Goal: Task Accomplishment & Management: Use online tool/utility

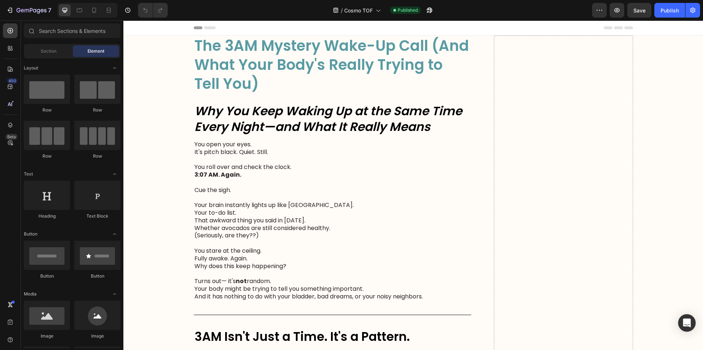
click at [383, 70] on span "The 3AM Mystery Wake-Up Call (And What Your Body's Really Trying to Tell You)" at bounding box center [331, 65] width 275 height 59
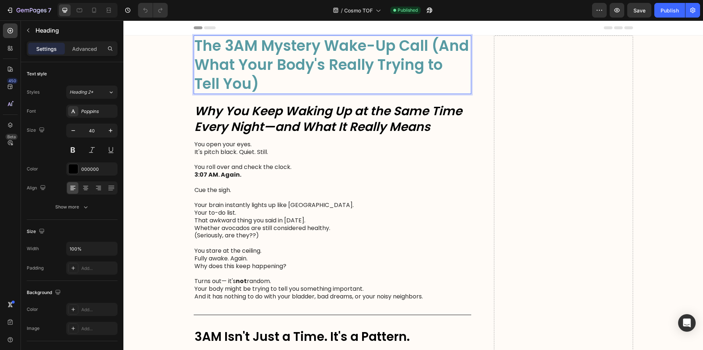
click at [290, 82] on p "The 3AM Mystery Wake-Up Call (And What Your Body's Really Trying to Tell You)" at bounding box center [332, 64] width 276 height 57
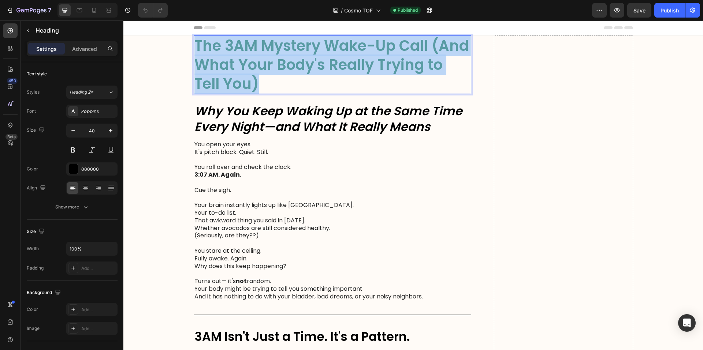
drag, startPoint x: 267, startPoint y: 84, endPoint x: 194, endPoint y: 40, distance: 85.5
copy span "The 3AM Mystery Wake-Up Call (And What Your Body's Really Trying to Tell You)"
click at [194, 40] on p "The 3AM Mystery Wake-Up Call (And What Your Body's Really Trying to Tell You)" at bounding box center [332, 64] width 276 height 57
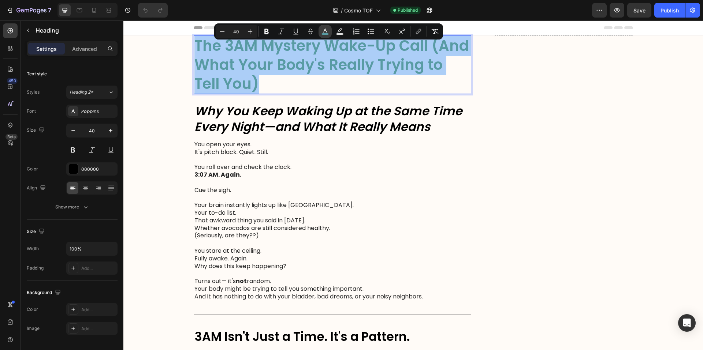
click at [322, 32] on icon "Editor contextual toolbar" at bounding box center [324, 31] width 7 height 7
type input "589BA3"
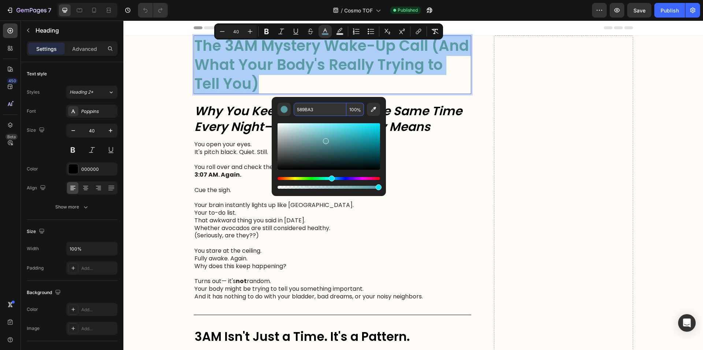
paste input "#00336f"
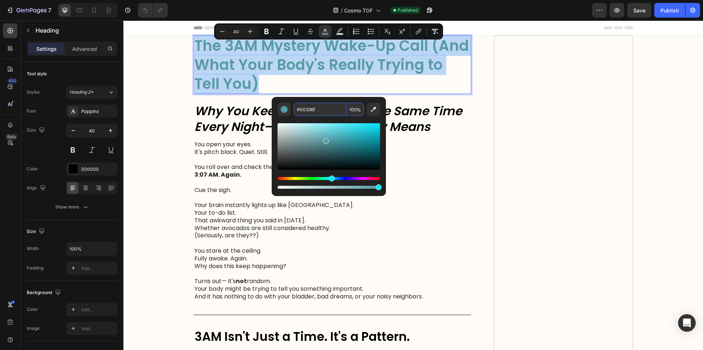
type input "00336F"
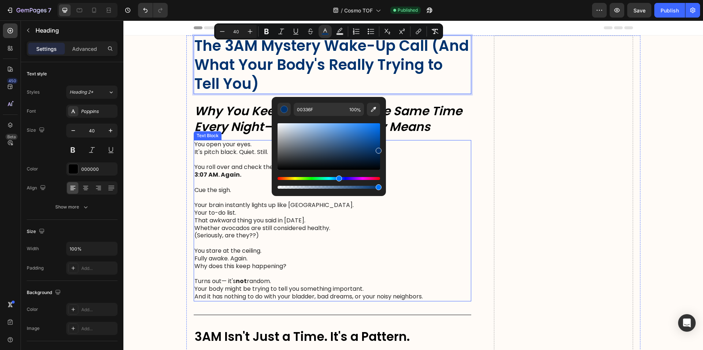
click at [437, 158] on p at bounding box center [332, 160] width 276 height 8
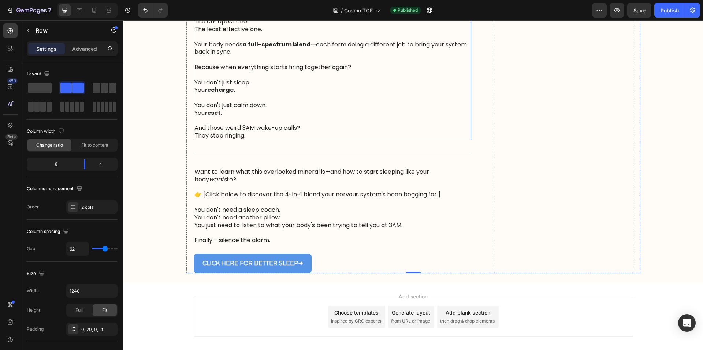
scroll to position [931, 0]
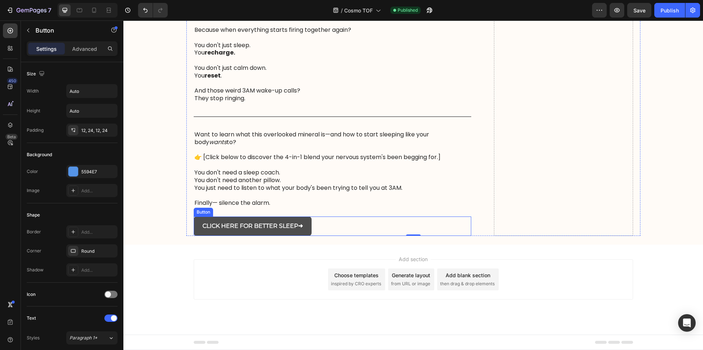
click at [308, 220] on link "CLICK HERE FOR BETTER SLEEP ➜" at bounding box center [253, 226] width 118 height 19
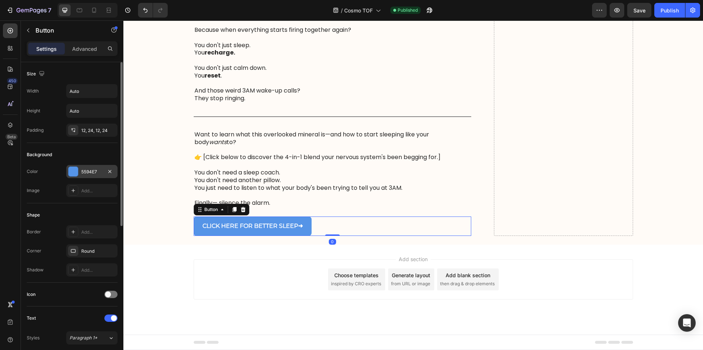
click at [94, 172] on div "5594E7" at bounding box center [91, 172] width 21 height 7
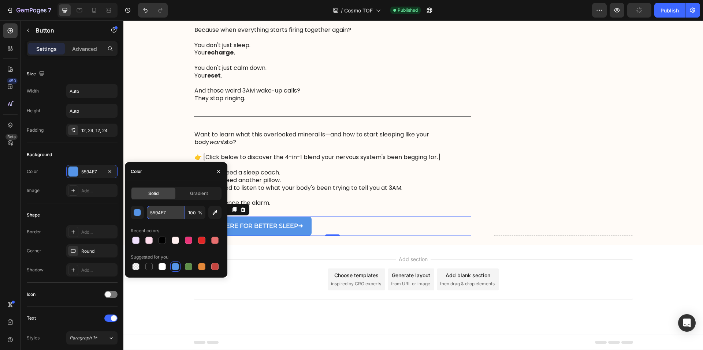
click at [156, 214] on input "5594E7" at bounding box center [166, 212] width 38 height 13
click at [156, 213] on input "5594E7" at bounding box center [166, 212] width 38 height 13
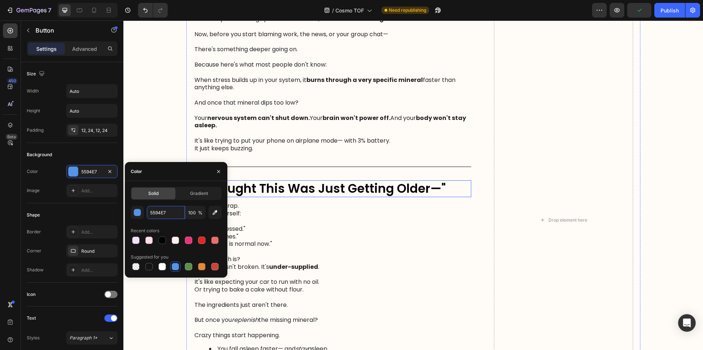
scroll to position [0, 0]
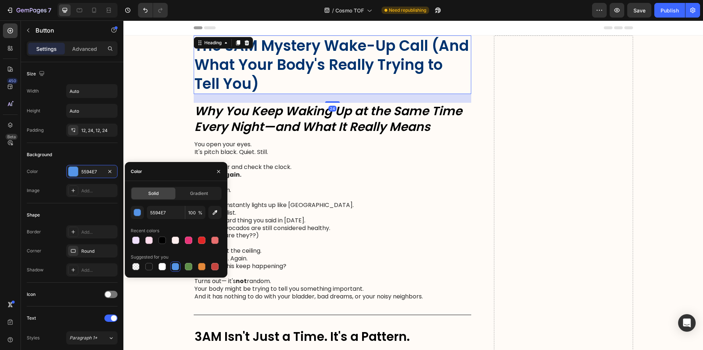
click at [324, 75] on p "⁠⁠⁠⁠⁠⁠⁠ The 3AM Mystery Wake-Up Call (And What Your Body's Really Trying to Tel…" at bounding box center [332, 64] width 276 height 57
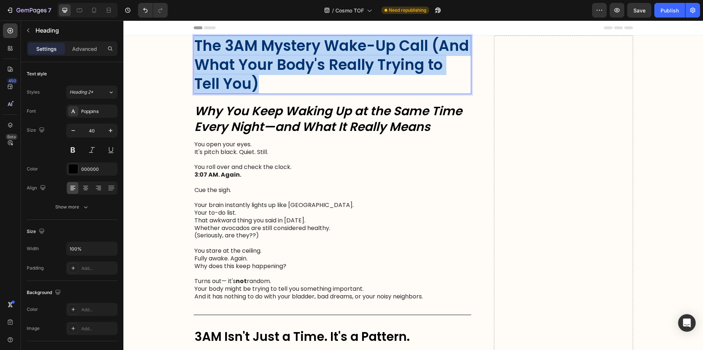
drag, startPoint x: 260, startPoint y: 85, endPoint x: 193, endPoint y: 45, distance: 78.1
copy span "The 3AM Mystery Wake-Up Call (And What Your Body's Really Trying to Tell You)"
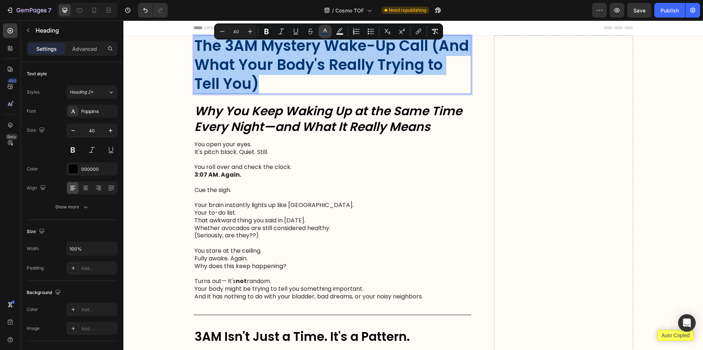
click at [321, 33] on icon "Editor contextual toolbar" at bounding box center [324, 31] width 7 height 7
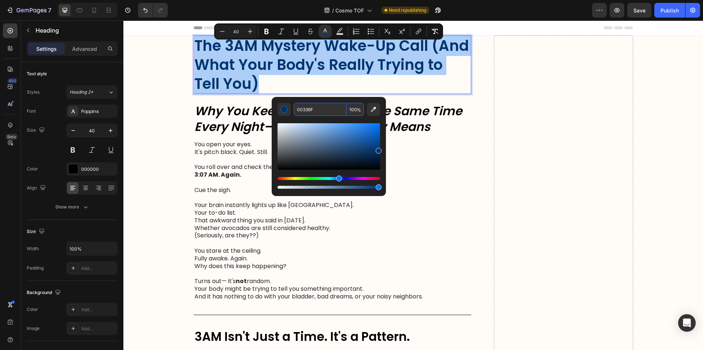
click at [312, 112] on input "00336F" at bounding box center [320, 109] width 53 height 13
paste input "The 3AM Mystery Wake-Up Call (And What Your Body's Really Trying to Tell You) C…"
type input "The 3AM Mystery Wake-Up Call (And What Your Body's Really Trying to Tell You) C…"
type input "00336F"
click at [284, 108] on div "Editor contextual toolbar" at bounding box center [283, 109] width 7 height 7
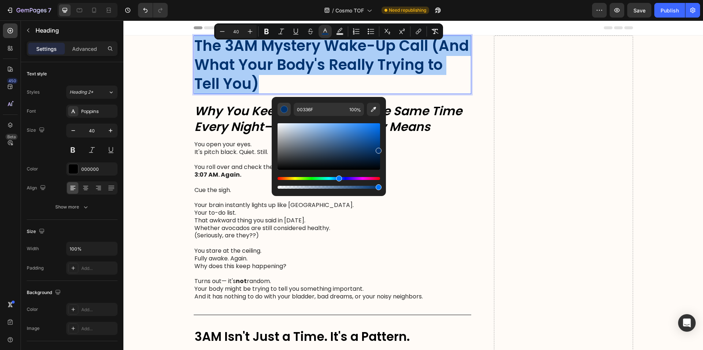
click at [286, 109] on div "Editor contextual toolbar" at bounding box center [283, 109] width 7 height 7
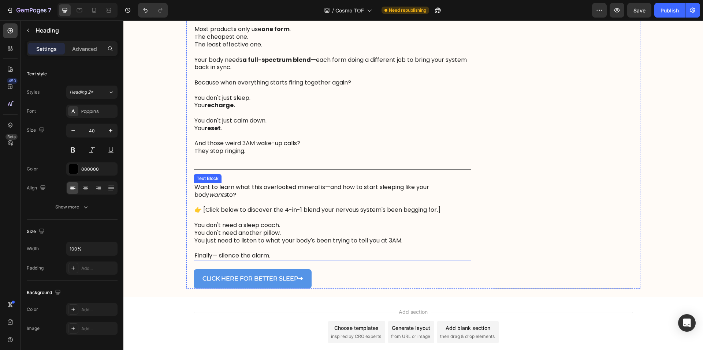
scroll to position [931, 0]
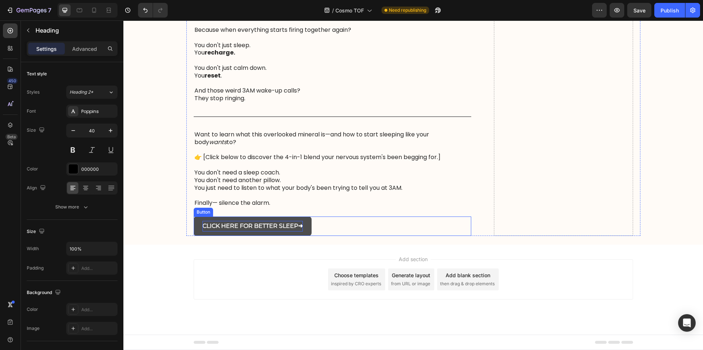
click at [287, 223] on p "CLICK HERE FOR BETTER SLEEP ➜" at bounding box center [252, 226] width 100 height 11
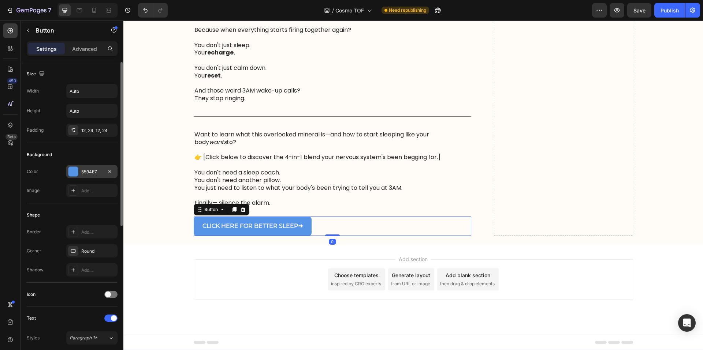
click at [86, 165] on div "5594E7" at bounding box center [91, 171] width 51 height 13
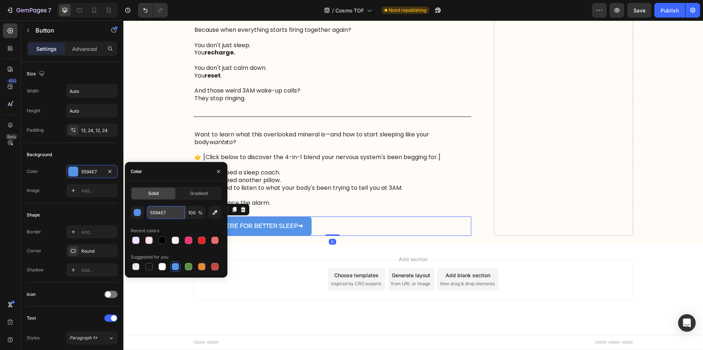
click at [156, 212] on input "5594E7" at bounding box center [166, 212] width 38 height 13
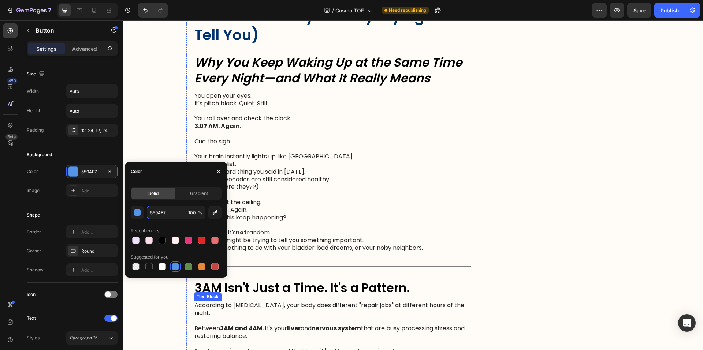
scroll to position [0, 0]
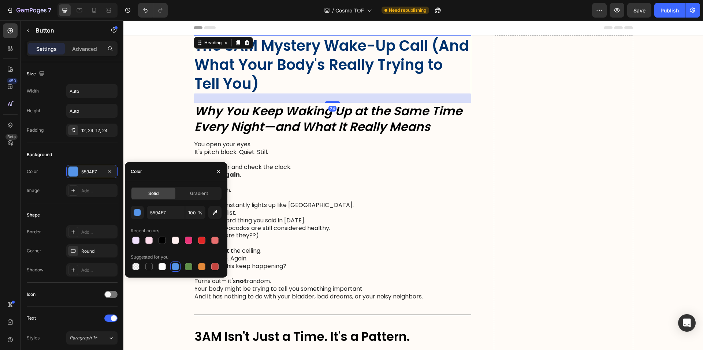
click at [258, 85] on p "⁠⁠⁠⁠⁠⁠⁠ The 3AM Mystery Wake-Up Call (And What Your Body's Really Trying to Tel…" at bounding box center [332, 64] width 276 height 57
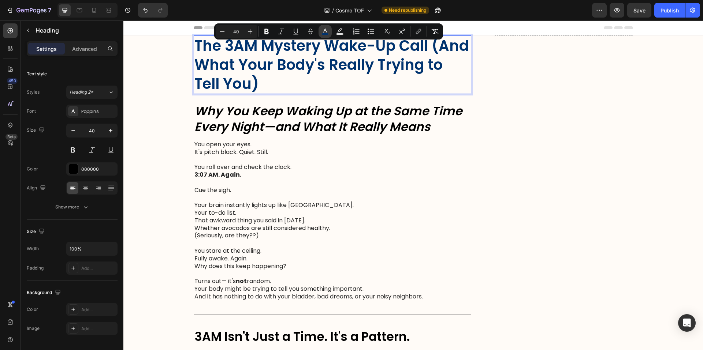
click at [328, 31] on icon "Editor contextual toolbar" at bounding box center [324, 31] width 7 height 7
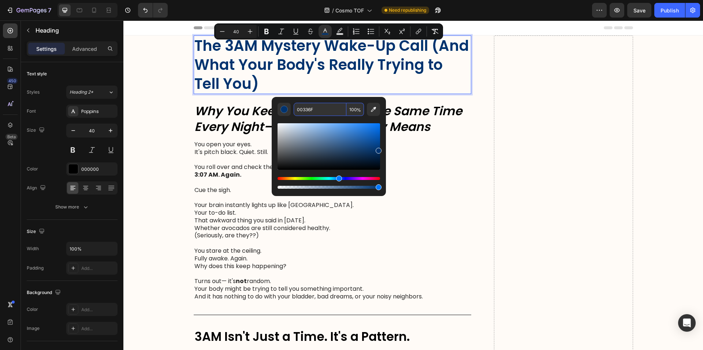
click at [312, 114] on input "00336F" at bounding box center [320, 109] width 53 height 13
paste input "5594E7"
type input "5594E7"
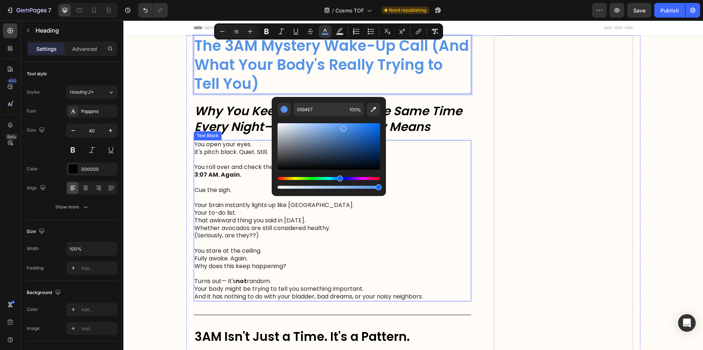
click at [449, 149] on p "You open your eyes. It's pitch black. Quiet. Still." at bounding box center [332, 148] width 276 height 15
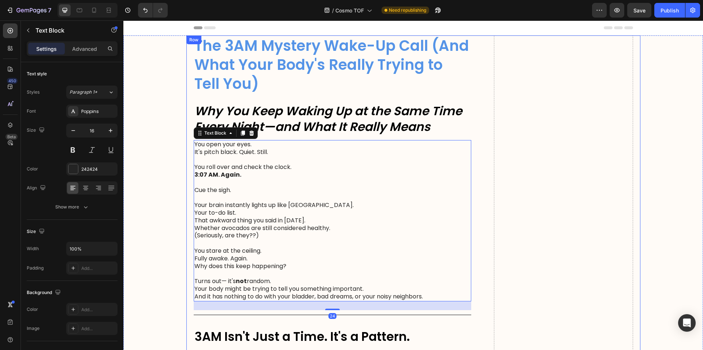
drag, startPoint x: 598, startPoint y: 134, endPoint x: 592, endPoint y: 133, distance: 5.9
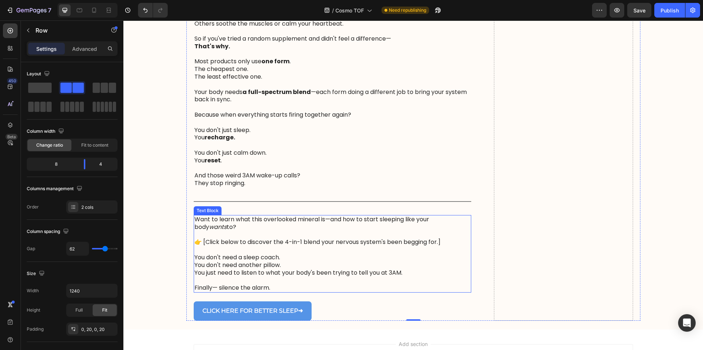
scroll to position [748, 0]
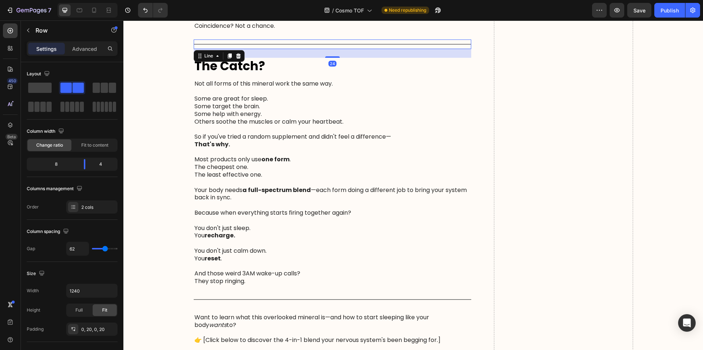
click at [415, 45] on div "Title Line 24" at bounding box center [333, 45] width 278 height 10
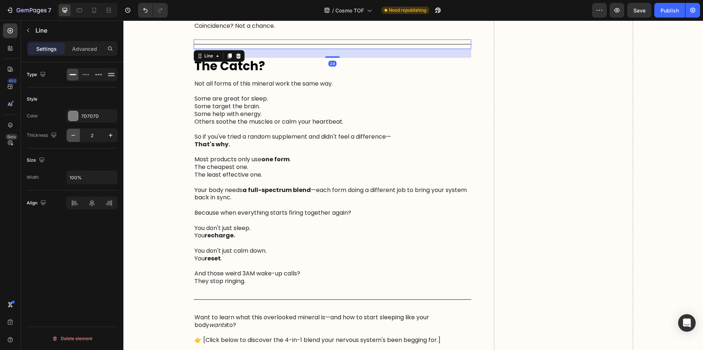
click at [76, 136] on icon "button" at bounding box center [73, 135] width 7 height 7
type input "1"
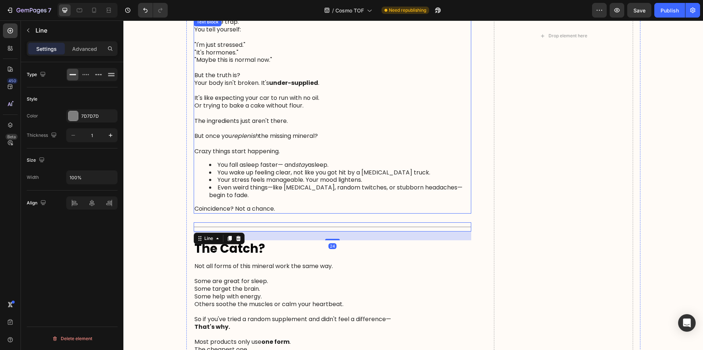
scroll to position [443, 0]
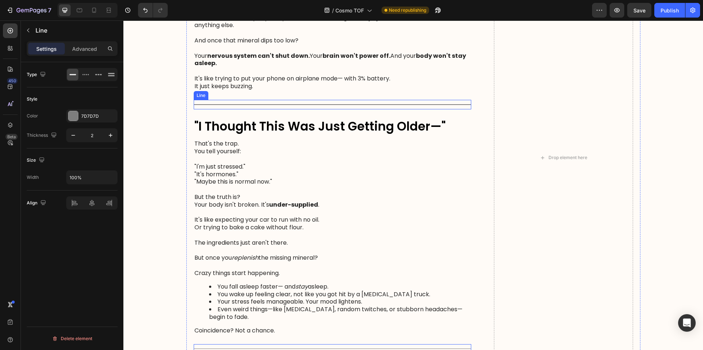
click at [332, 102] on div "Title Line" at bounding box center [333, 105] width 278 height 10
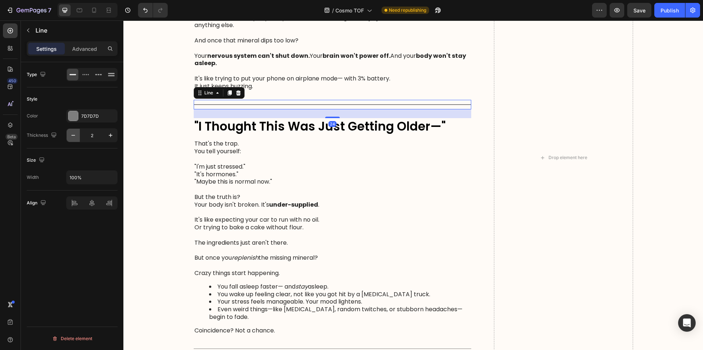
click at [74, 135] on icon "button" at bounding box center [73, 135] width 4 height 1
type input "1"
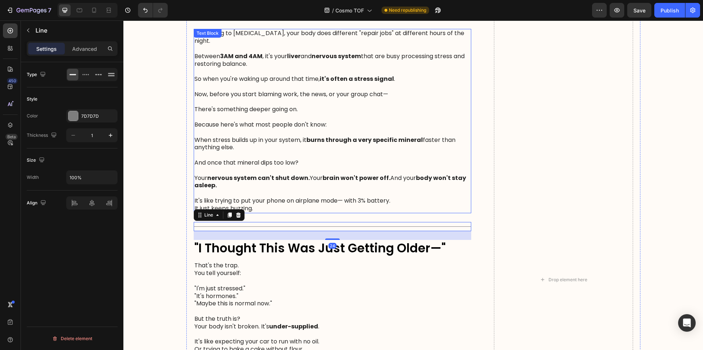
scroll to position [260, 0]
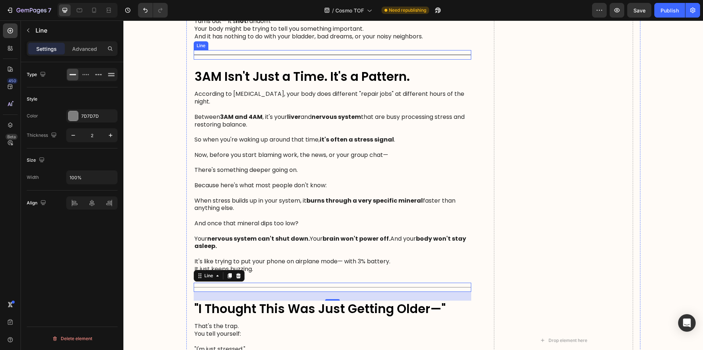
click at [342, 57] on div "Title Line" at bounding box center [333, 55] width 278 height 10
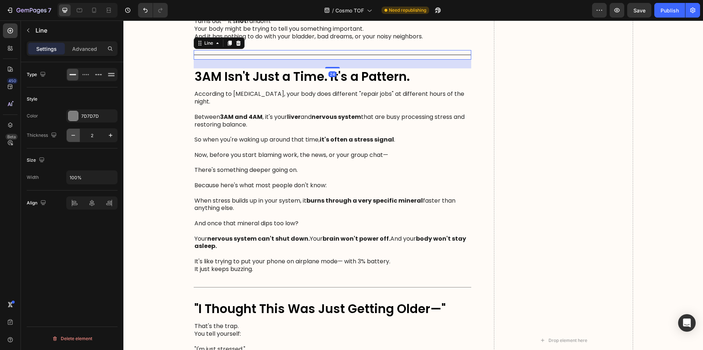
click at [74, 138] on icon "button" at bounding box center [73, 135] width 7 height 7
type input "1"
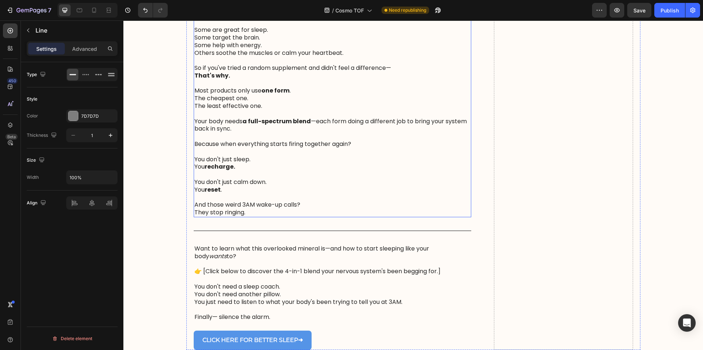
scroll to position [854, 0]
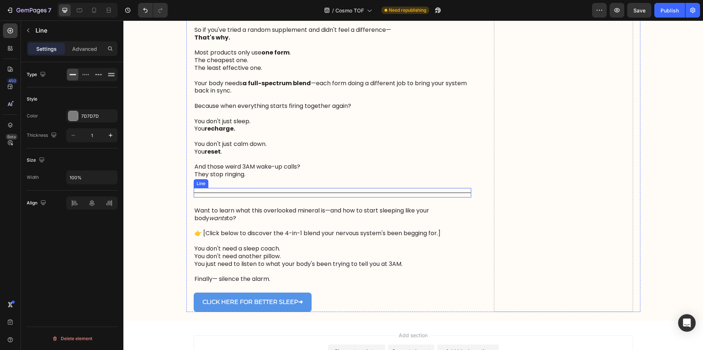
click at [309, 193] on div at bounding box center [333, 193] width 278 height 1
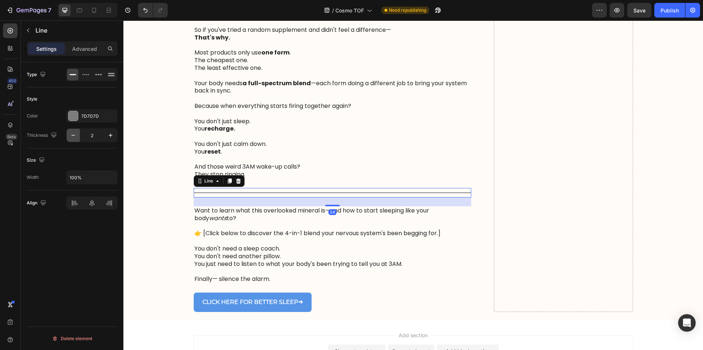
click at [74, 134] on icon "button" at bounding box center [73, 135] width 7 height 7
type input "1"
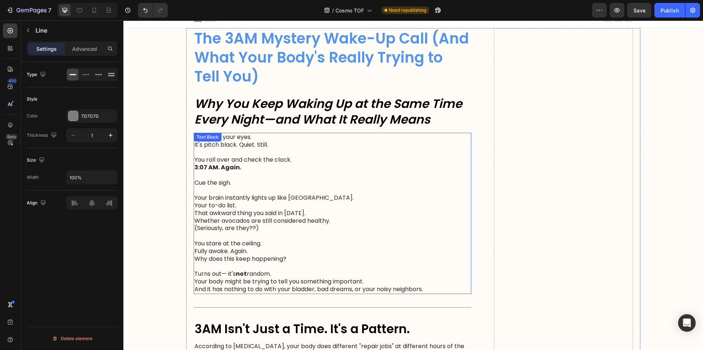
scroll to position [0, 0]
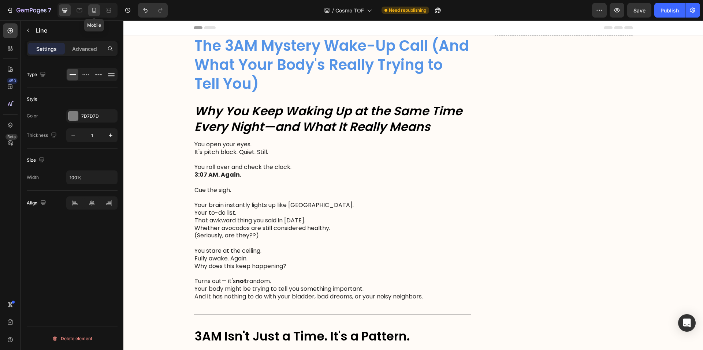
click at [90, 10] on icon at bounding box center [93, 10] width 7 height 7
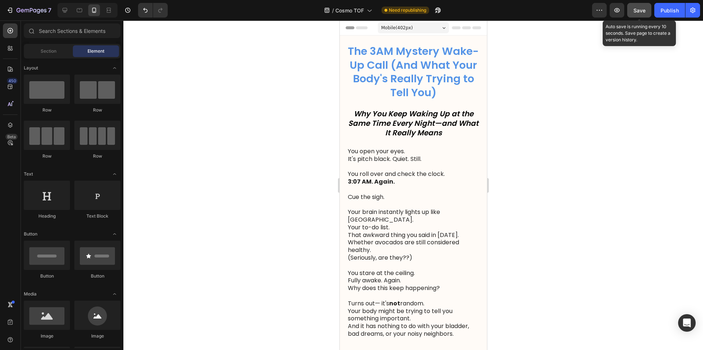
click at [637, 10] on span "Save" at bounding box center [639, 10] width 12 height 6
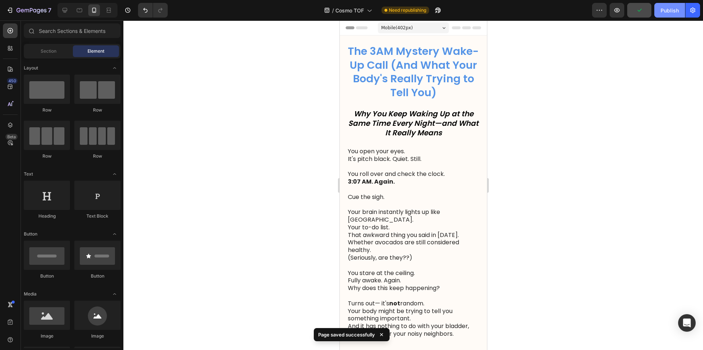
click at [669, 10] on div "Publish" at bounding box center [669, 11] width 18 height 8
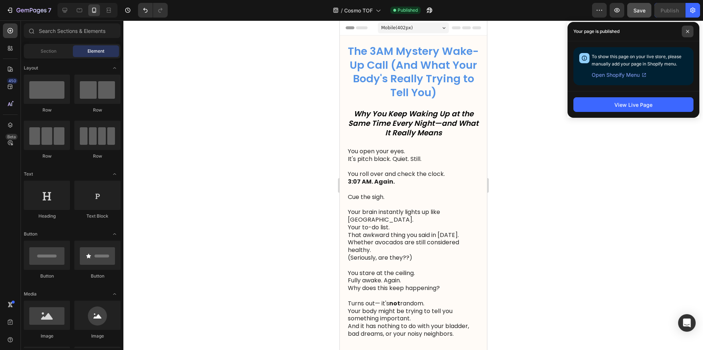
click at [689, 32] on icon at bounding box center [688, 32] width 4 height 4
